Goal: Task Accomplishment & Management: Manage account settings

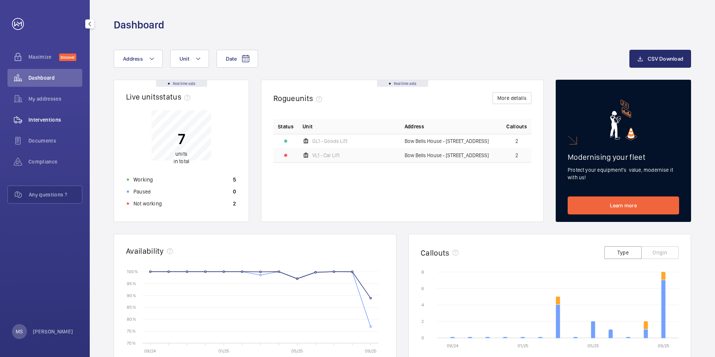
click at [43, 119] on span "Interventions" at bounding box center [55, 119] width 54 height 7
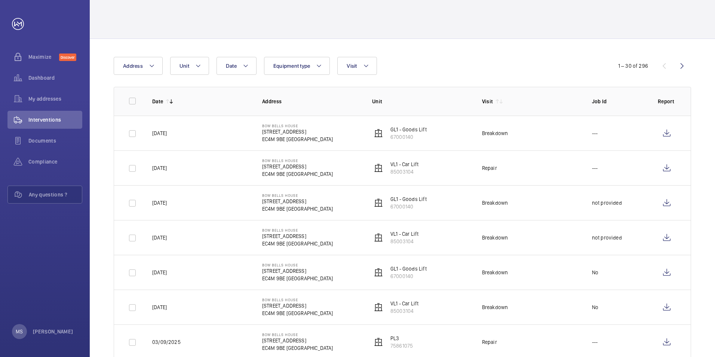
scroll to position [37, 0]
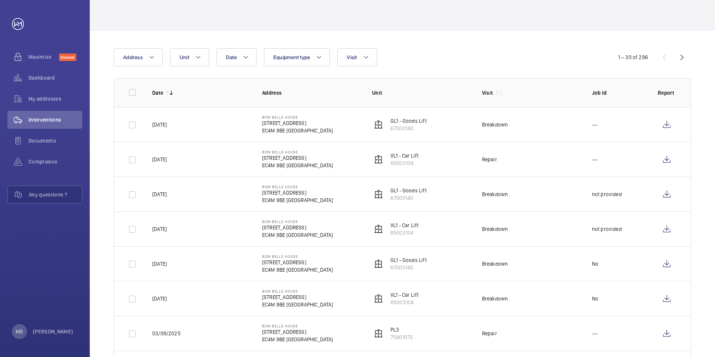
click at [520, 13] on div at bounding box center [402, 12] width 577 height 36
